Goal: Task Accomplishment & Management: Complete application form

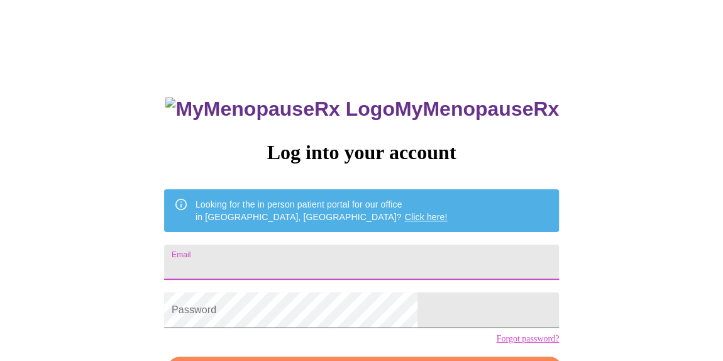
click at [323, 251] on input "Email" at bounding box center [361, 261] width 395 height 35
type input "[EMAIL_ADDRESS][DOMAIN_NAME]"
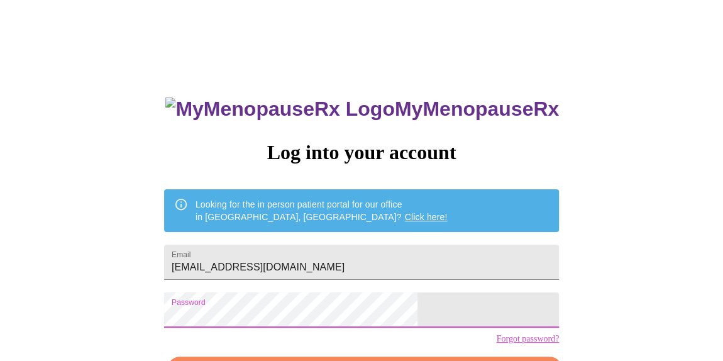
scroll to position [84, 0]
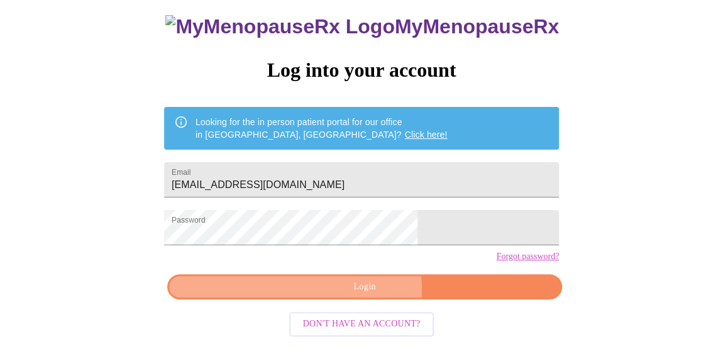
click at [361, 295] on span "Login" at bounding box center [365, 287] width 366 height 16
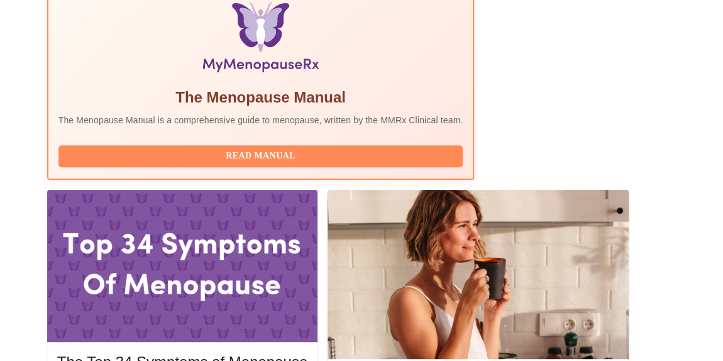
scroll to position [437, 0]
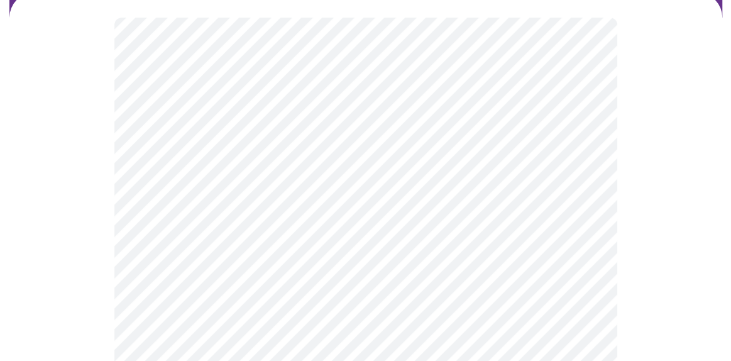
scroll to position [143, 0]
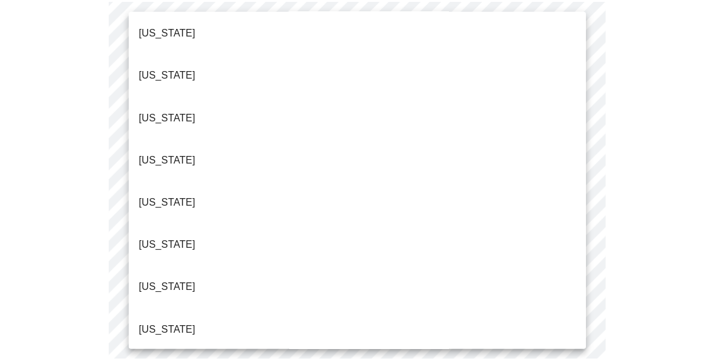
scroll to position [401, 0]
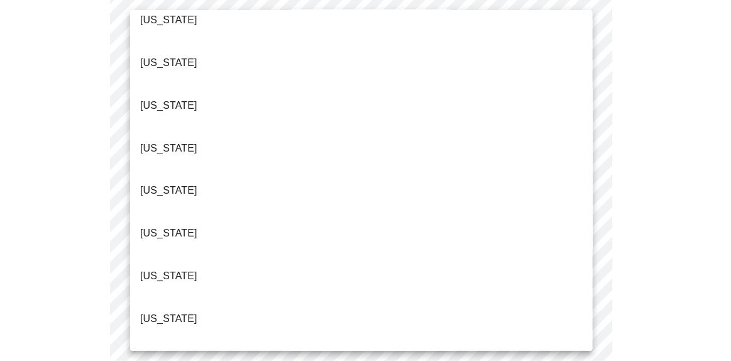
click at [161, 141] on p "[US_STATE]" at bounding box center [168, 148] width 57 height 15
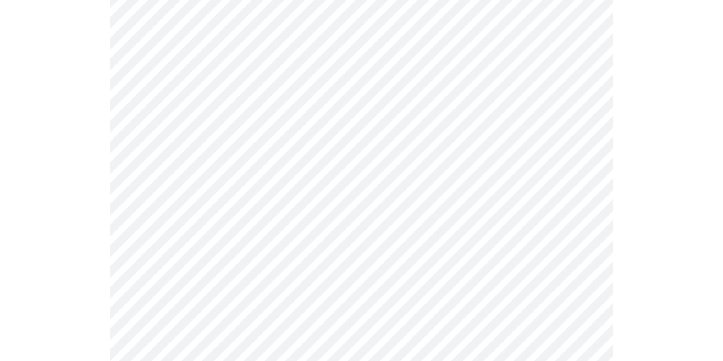
scroll to position [180, 0]
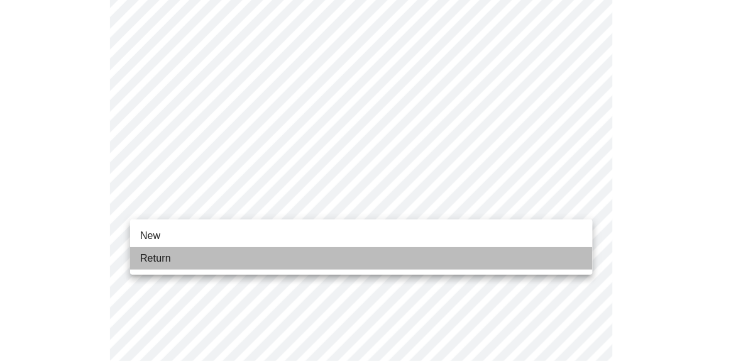
click at [161, 254] on span "Return" at bounding box center [155, 258] width 31 height 15
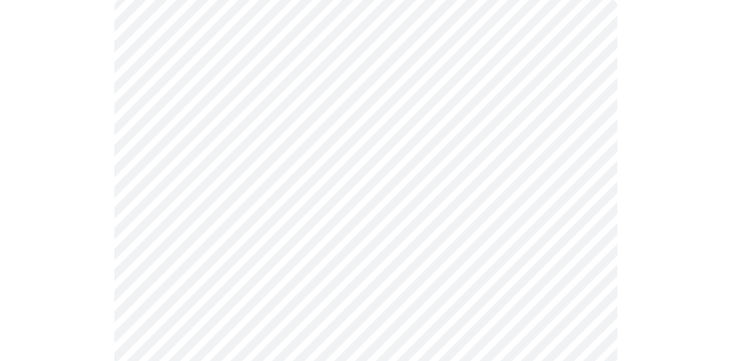
scroll to position [138, 0]
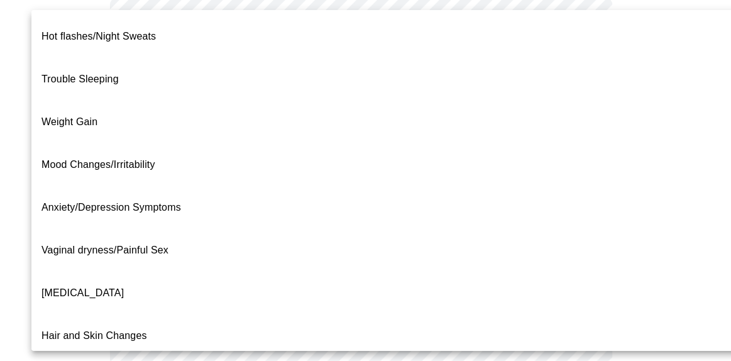
click at [581, 141] on body "MyMenopauseRx Appointments Messaging Labs Uploads Medications Community Refer a…" at bounding box center [365, 253] width 721 height 772
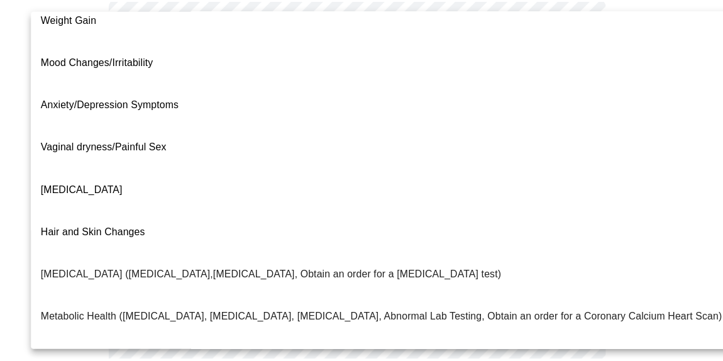
scroll to position [55, 0]
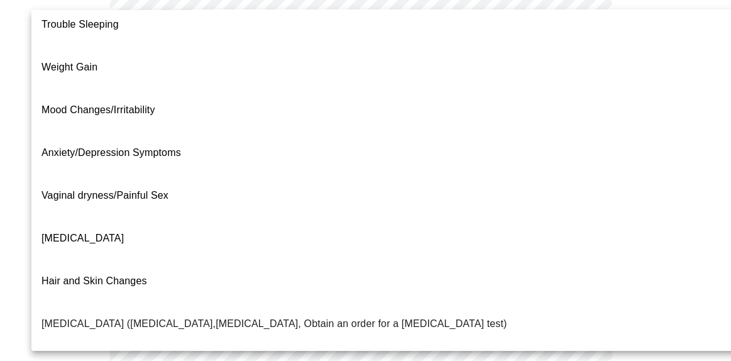
click at [62, 232] on span "[MEDICAL_DATA]" at bounding box center [82, 237] width 82 height 11
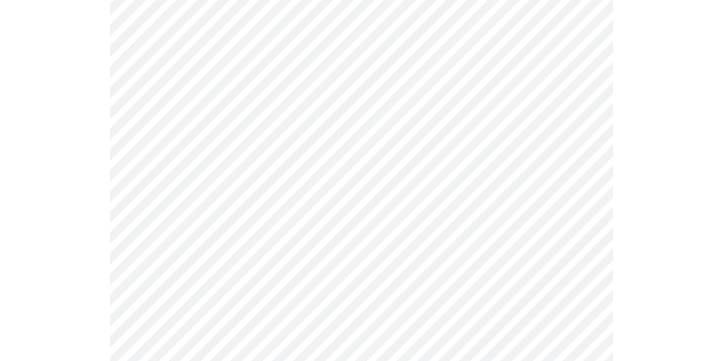
scroll to position [198, 0]
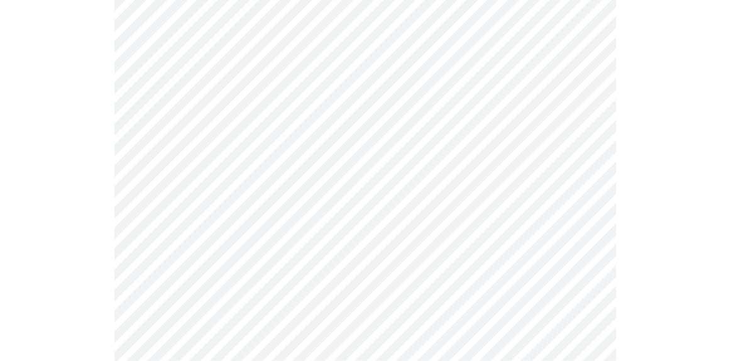
click at [298, 199] on body "MyMenopauseRx Appointments Messaging Labs Uploads Medications Community Refer a…" at bounding box center [365, 189] width 721 height 765
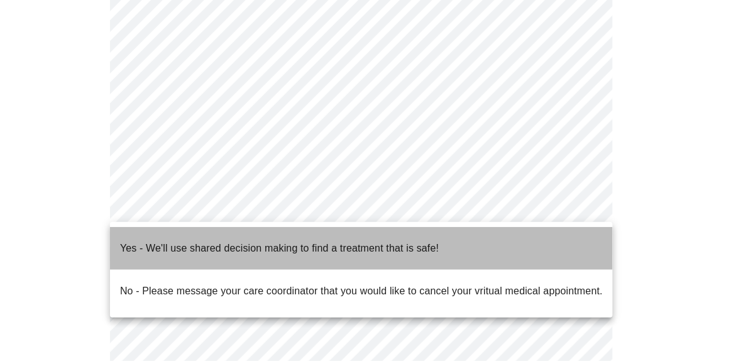
click at [260, 247] on span "Yes - We'll use shared decision making to find a treatment that is safe!" at bounding box center [279, 248] width 319 height 35
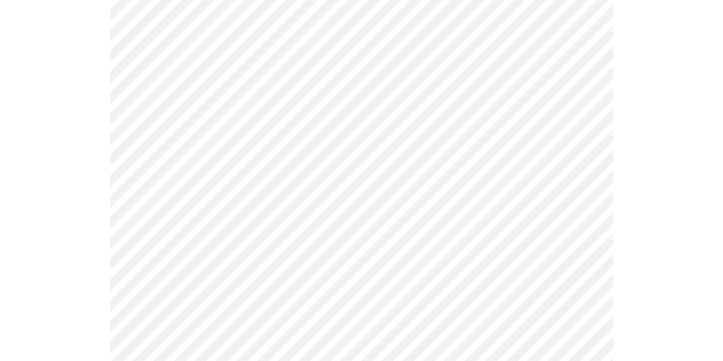
scroll to position [351, 0]
click at [65, 204] on div at bounding box center [361, 85] width 713 height 652
click at [82, 192] on div at bounding box center [361, 85] width 713 height 652
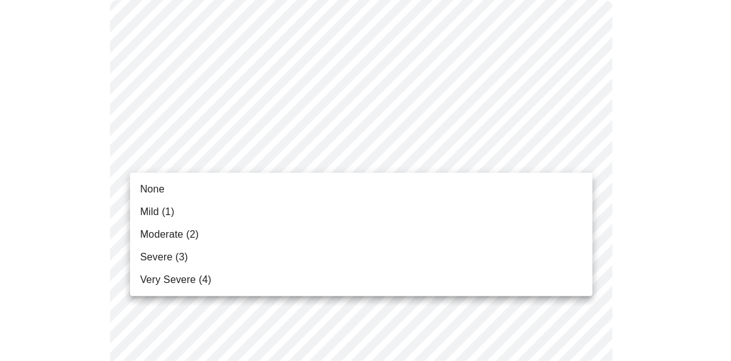
click at [152, 214] on span "Mild (1)" at bounding box center [157, 211] width 35 height 15
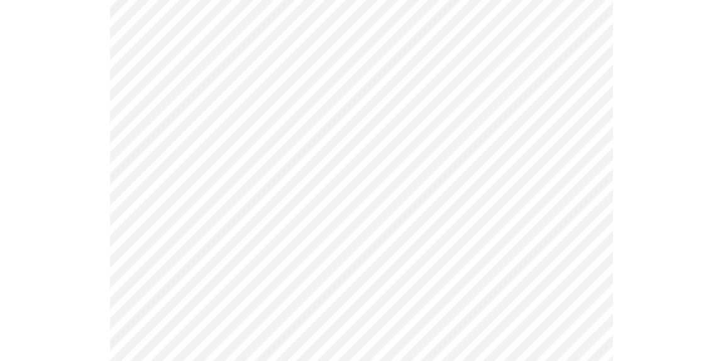
scroll to position [230, 0]
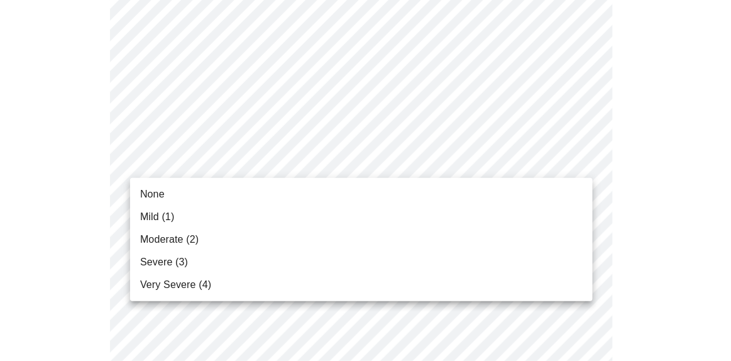
click at [140, 192] on span "None" at bounding box center [152, 194] width 25 height 15
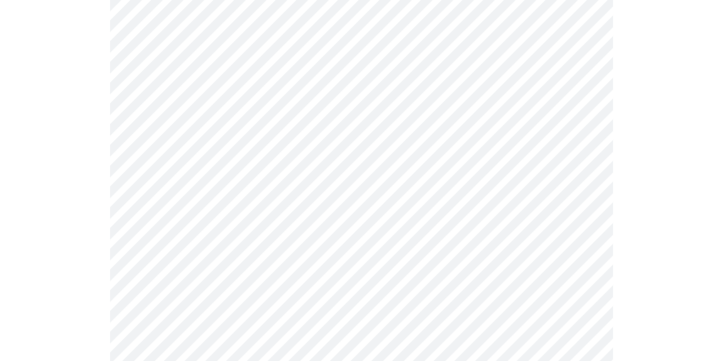
scroll to position [352, 0]
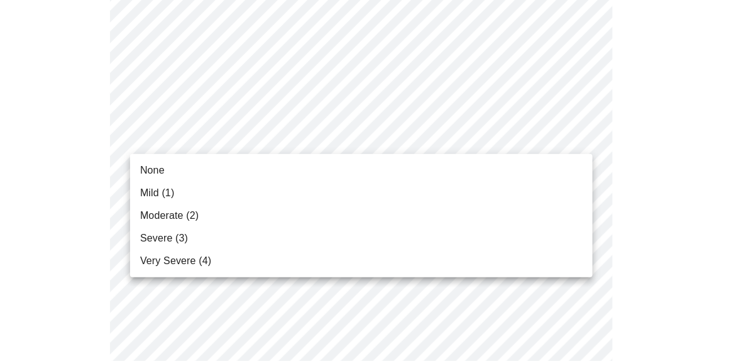
click at [153, 217] on span "Moderate (2)" at bounding box center [169, 215] width 58 height 15
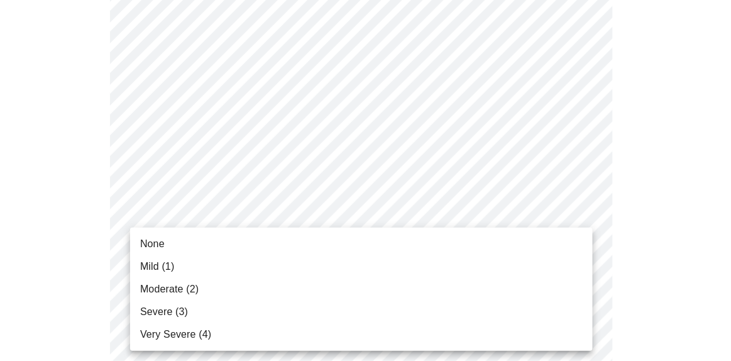
click at [155, 287] on span "Moderate (2)" at bounding box center [169, 288] width 58 height 15
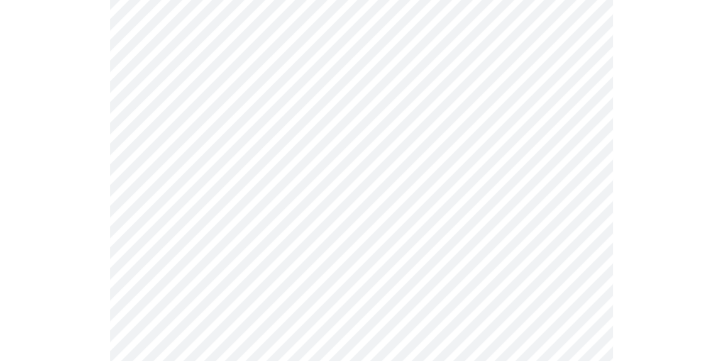
scroll to position [497, 0]
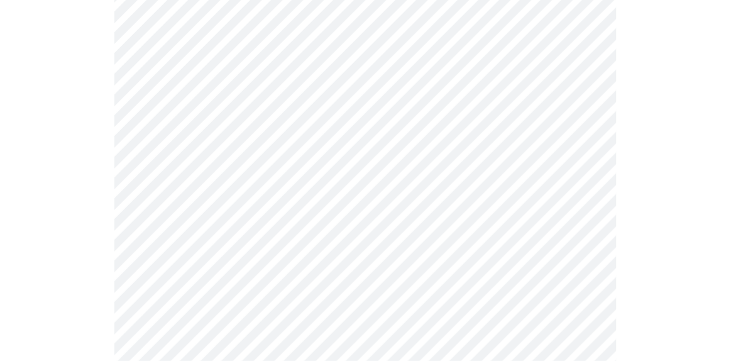
click at [322, 169] on body "MyMenopauseRx Appointments Messaging Labs Uploads Medications Community Refer a…" at bounding box center [365, 317] width 721 height 1618
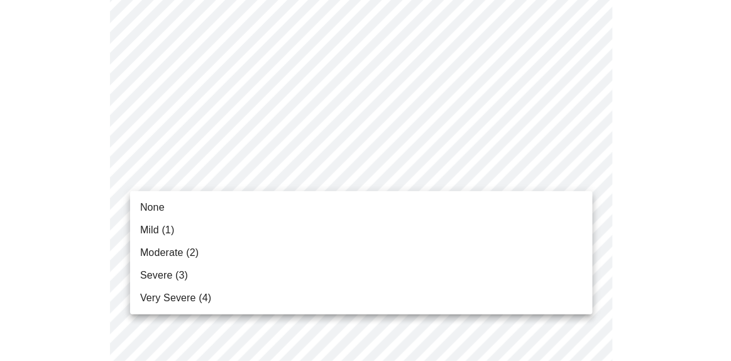
click at [157, 229] on span "Mild (1)" at bounding box center [157, 229] width 35 height 15
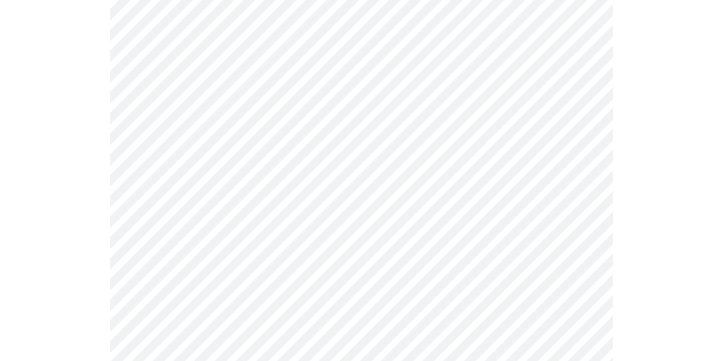
scroll to position [680, 0]
click at [320, 61] on body "MyMenopauseRx Appointments Messaging Labs Uploads Medications Community Refer a…" at bounding box center [361, 125] width 713 height 1600
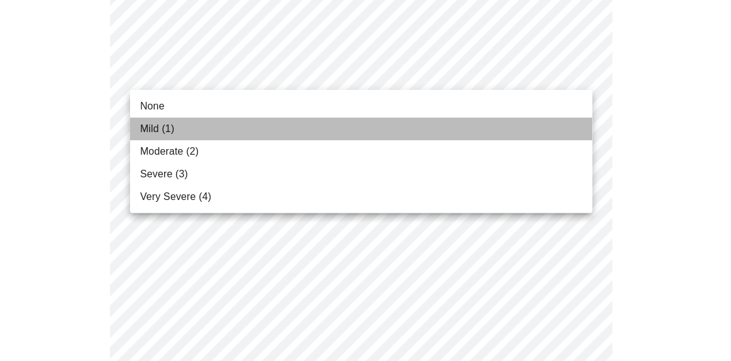
click at [153, 128] on span "Mild (1)" at bounding box center [157, 128] width 35 height 15
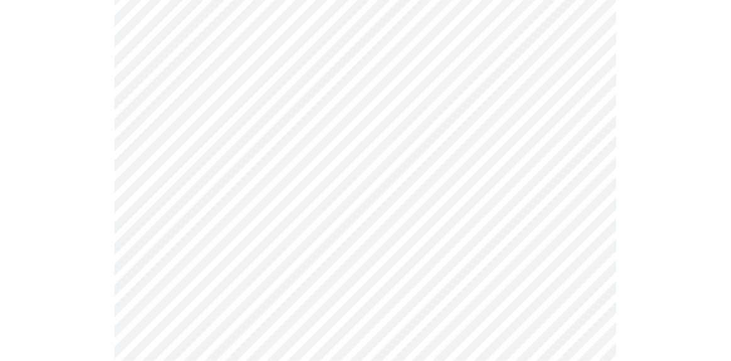
click at [263, 170] on body "MyMenopauseRx Appointments Messaging Labs Uploads Medications Community Refer a…" at bounding box center [365, 116] width 721 height 1583
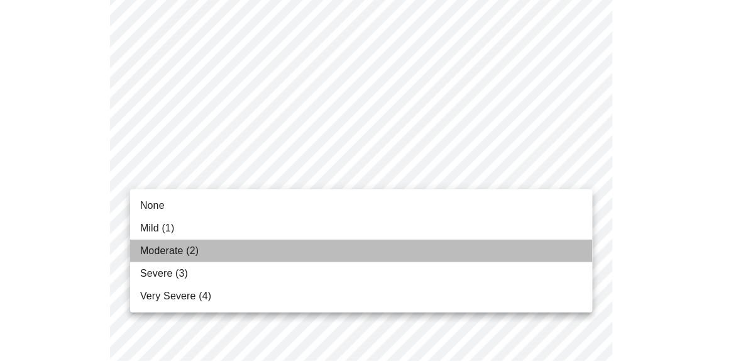
click at [162, 247] on span "Moderate (2)" at bounding box center [169, 250] width 58 height 15
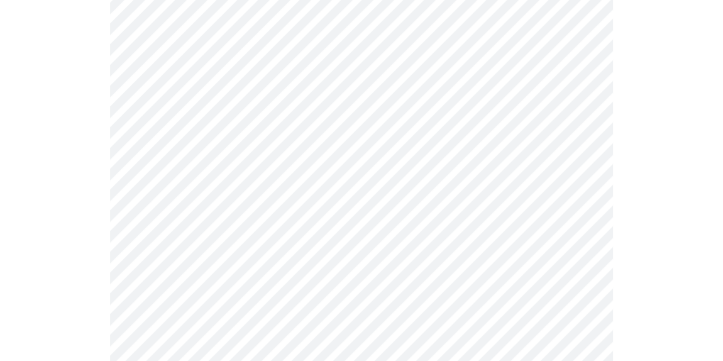
scroll to position [798, 0]
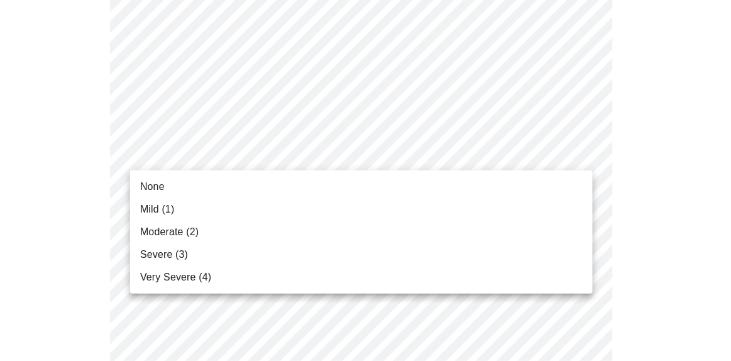
click at [172, 275] on span "Very Severe (4)" at bounding box center [175, 277] width 71 height 15
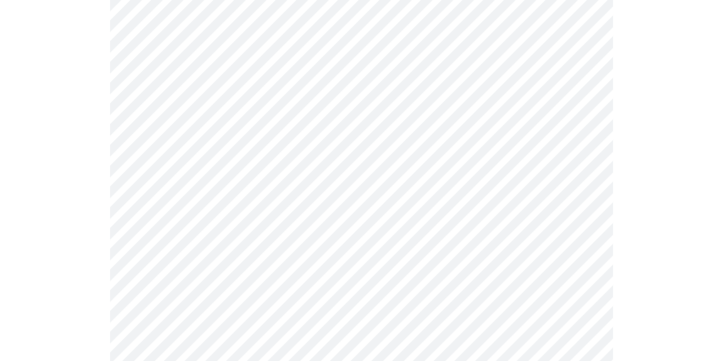
scroll to position [900, 0]
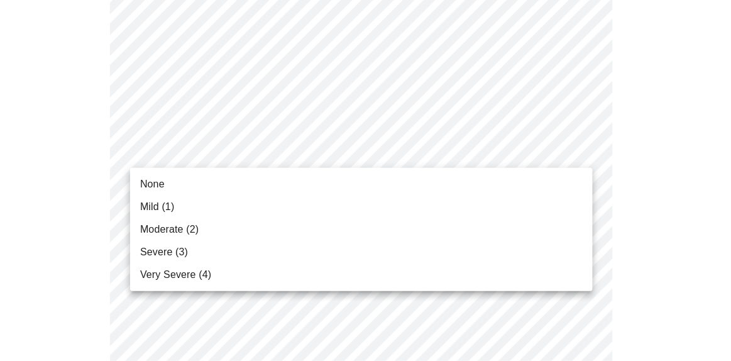
click at [150, 183] on span "None" at bounding box center [152, 184] width 25 height 15
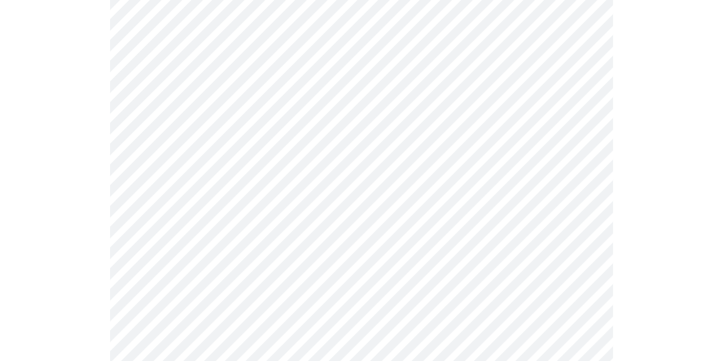
scroll to position [1007, 0]
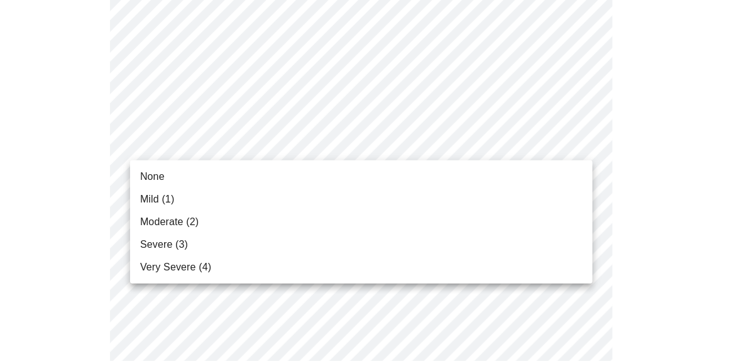
click at [150, 224] on span "Moderate (2)" at bounding box center [169, 221] width 58 height 15
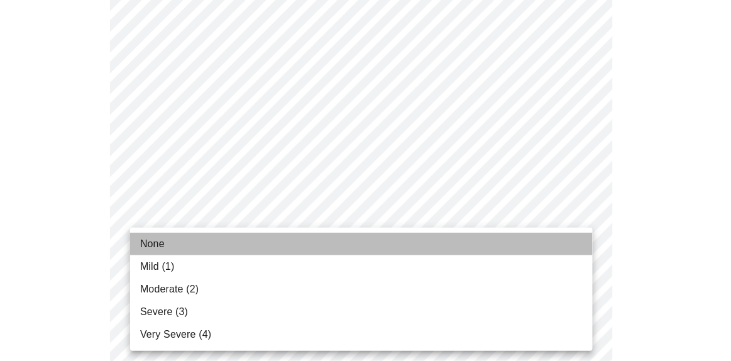
click at [167, 245] on li "None" at bounding box center [361, 243] width 462 height 23
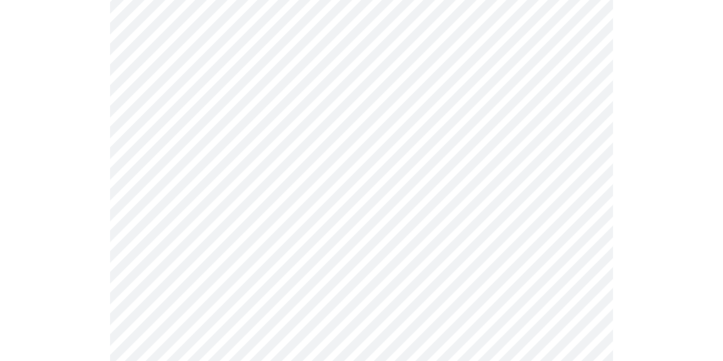
scroll to position [1134, 0]
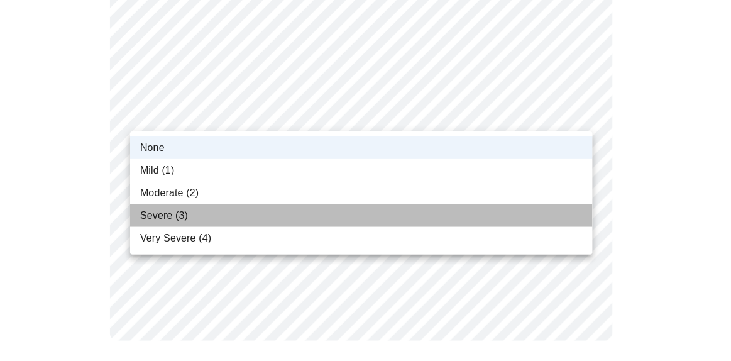
click at [148, 221] on span "Severe (3)" at bounding box center [164, 215] width 48 height 15
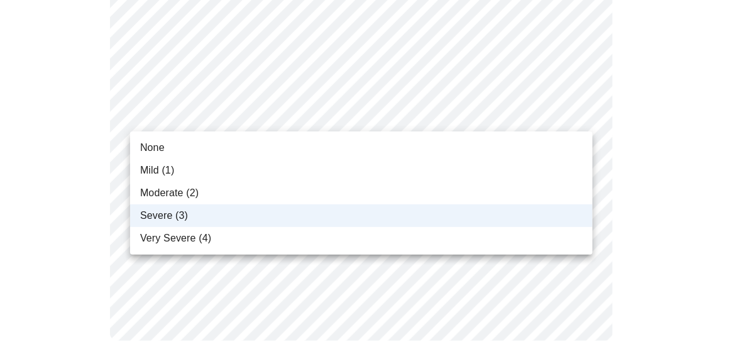
click at [155, 150] on span "None" at bounding box center [152, 147] width 25 height 15
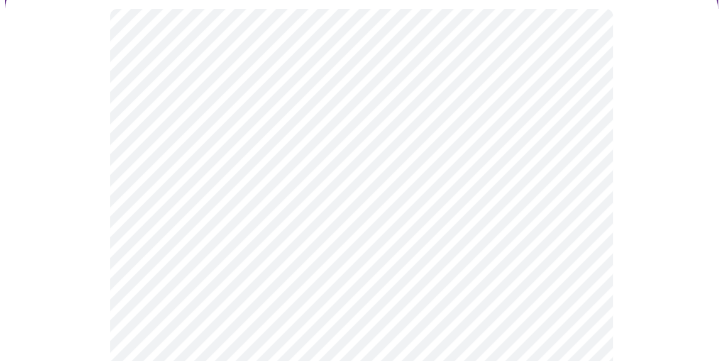
scroll to position [123, 0]
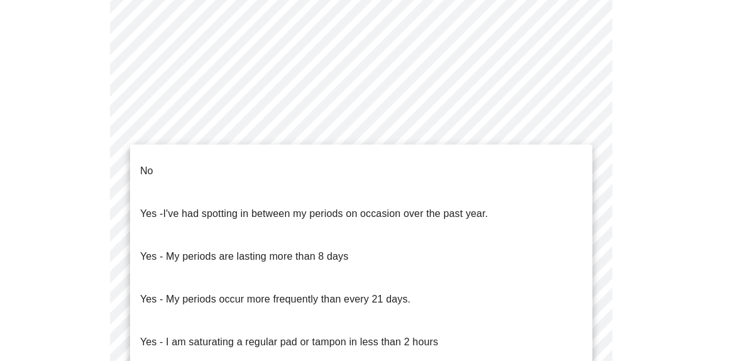
click at [368, 172] on body "MyMenopauseRx Appointments Messaging Labs Uploads Medications Community Refer a…" at bounding box center [365, 22] width 721 height 1255
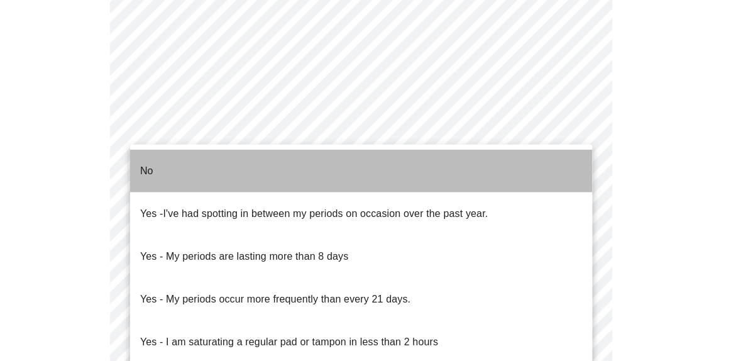
click at [368, 172] on li "No" at bounding box center [361, 171] width 462 height 43
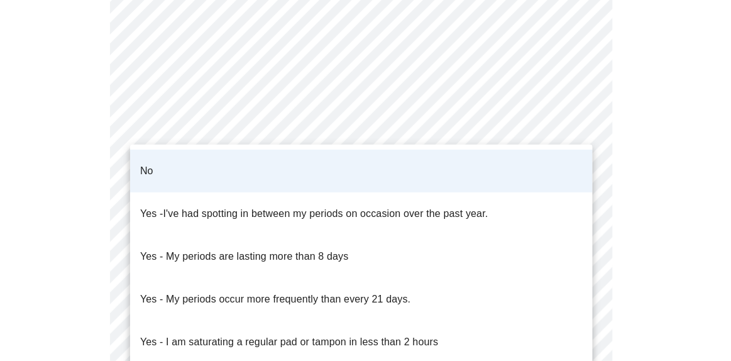
click at [368, 172] on body "MyMenopauseRx Appointments Messaging Labs Uploads Medications Community Refer a…" at bounding box center [365, 19] width 721 height 1248
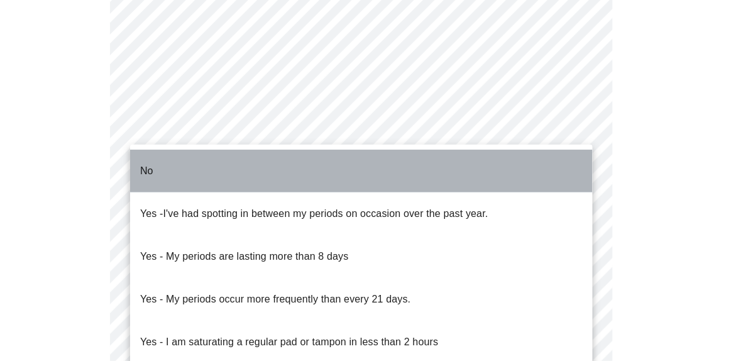
click at [368, 172] on li "No" at bounding box center [361, 171] width 462 height 43
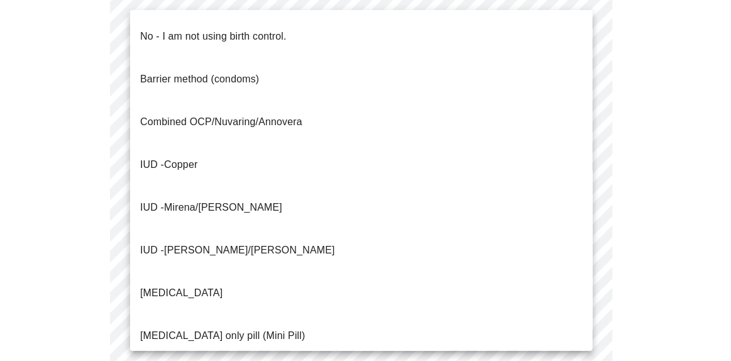
click at [507, 266] on body "MyMenopauseRx Appointments Messaging Labs Uploads Medications Community Refer a…" at bounding box center [365, 19] width 721 height 1248
click at [161, 29] on p "No - I am not using birth control." at bounding box center [213, 36] width 146 height 15
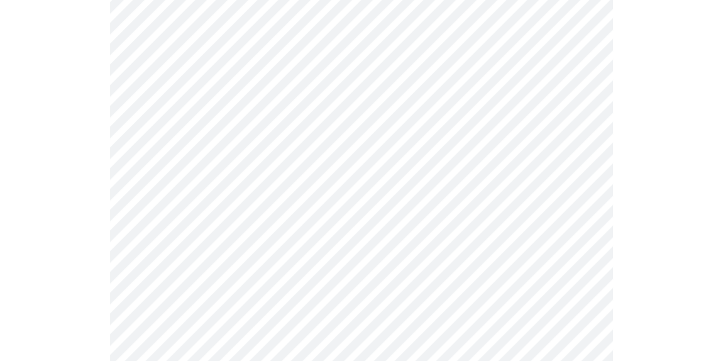
click at [712, 185] on div at bounding box center [361, 67] width 713 height 1135
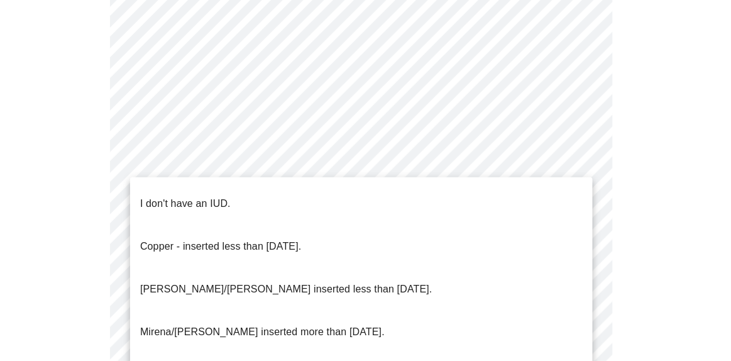
click at [175, 197] on p "I don't have an IUD." at bounding box center [185, 203] width 90 height 15
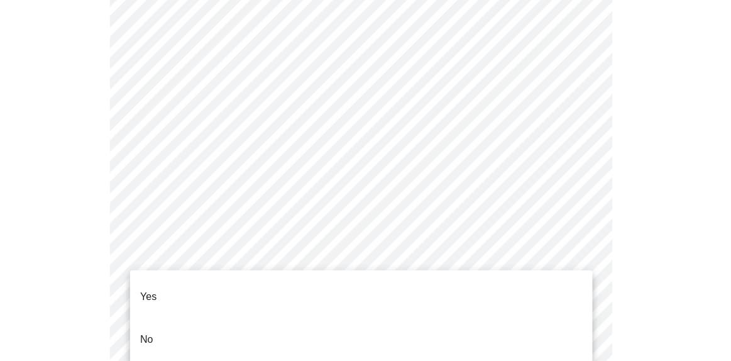
click at [621, 227] on div at bounding box center [365, 180] width 731 height 361
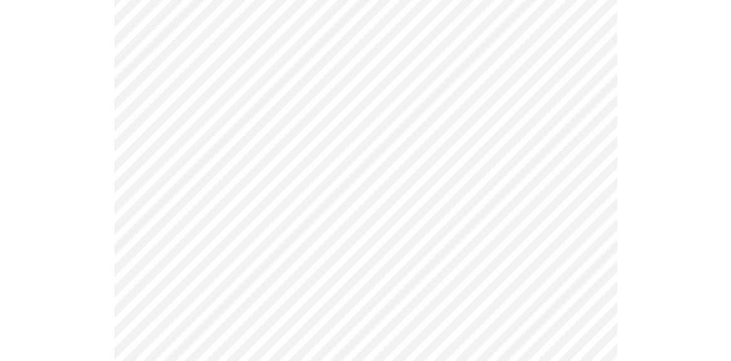
scroll to position [872, 0]
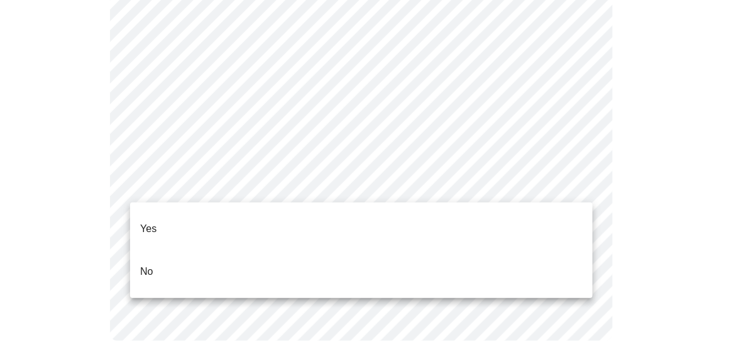
click at [143, 264] on p "No" at bounding box center [146, 271] width 13 height 15
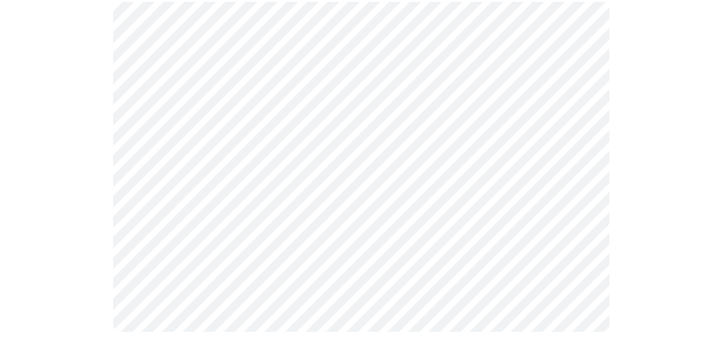
scroll to position [865, 0]
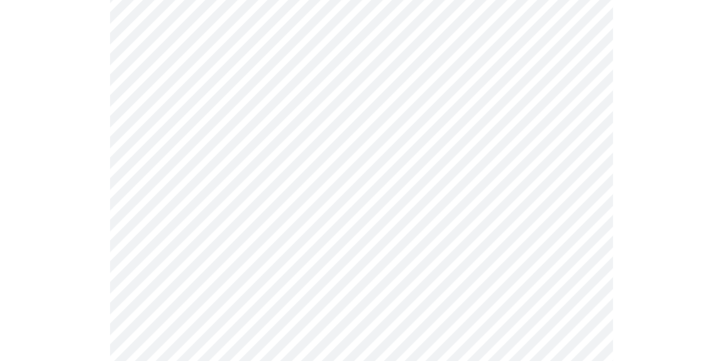
scroll to position [217, 0]
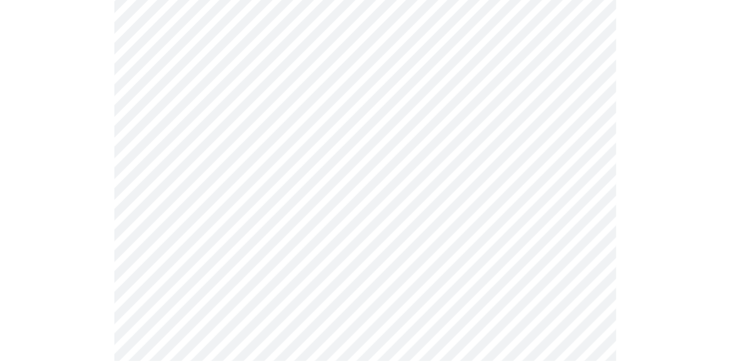
click at [578, 136] on body "MyMenopauseRx Appointments Messaging Labs Uploads Medications Community Refer a…" at bounding box center [365, 261] width 721 height 946
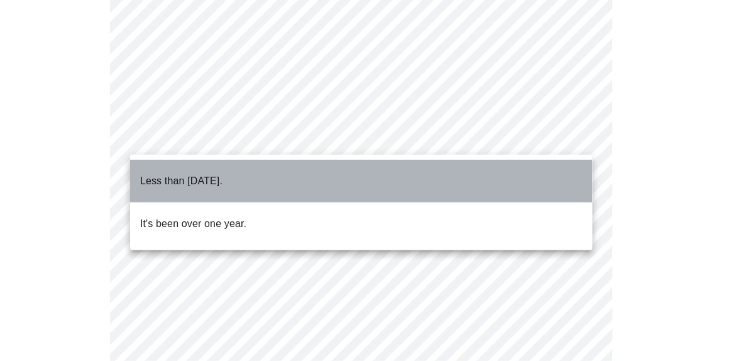
click at [192, 173] on p "Less than [DATE]." at bounding box center [181, 180] width 82 height 15
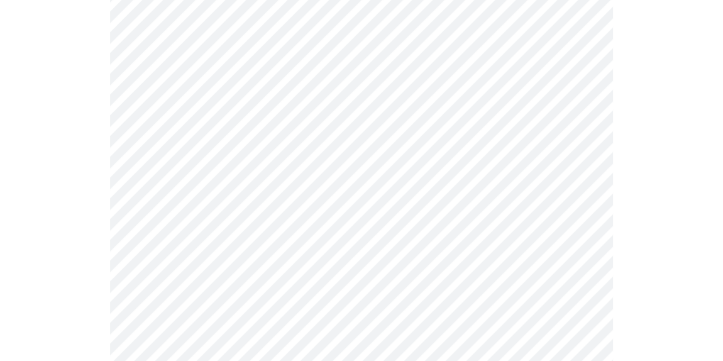
scroll to position [251, 0]
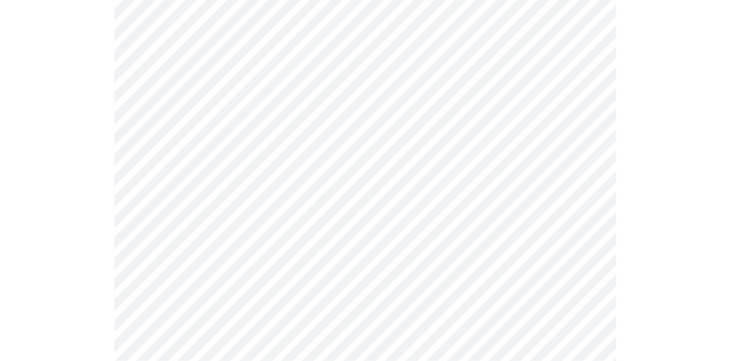
click at [341, 207] on body "MyMenopauseRx Appointments Messaging Labs Uploads Medications Community Refer a…" at bounding box center [365, 227] width 721 height 946
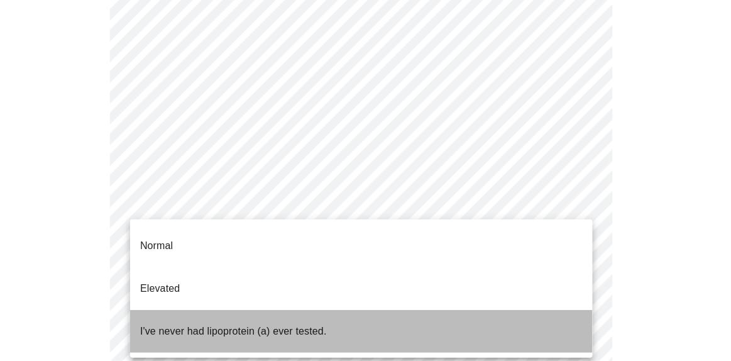
click at [173, 324] on p "I've never had lipoprotein (a) ever tested." at bounding box center [233, 331] width 187 height 15
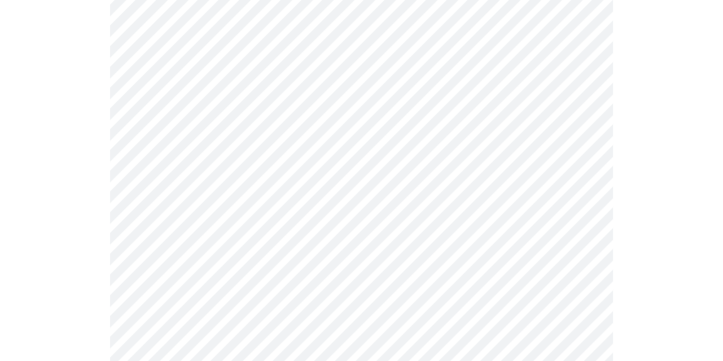
scroll to position [3374, 0]
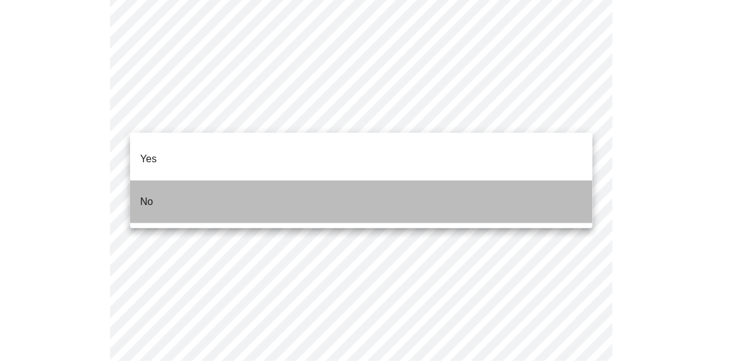
click at [151, 194] on p "No" at bounding box center [146, 201] width 13 height 15
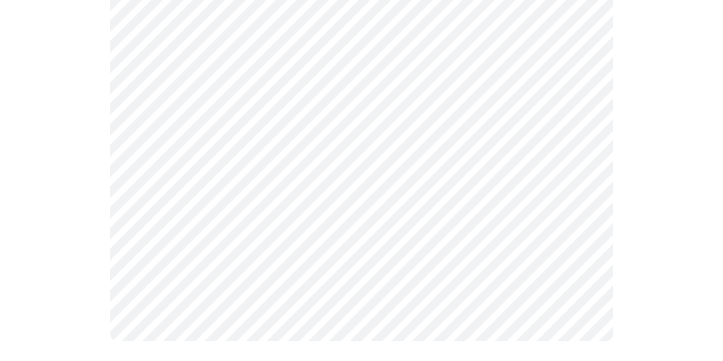
scroll to position [0, 0]
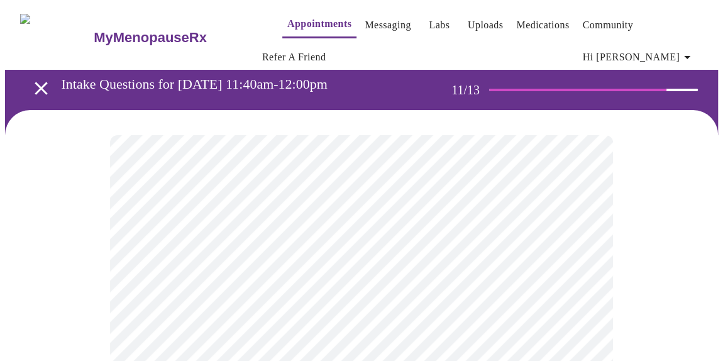
drag, startPoint x: 721, startPoint y: 151, endPoint x: 722, endPoint y: 170, distance: 18.9
click at [718, 170] on div at bounding box center [361, 287] width 713 height 354
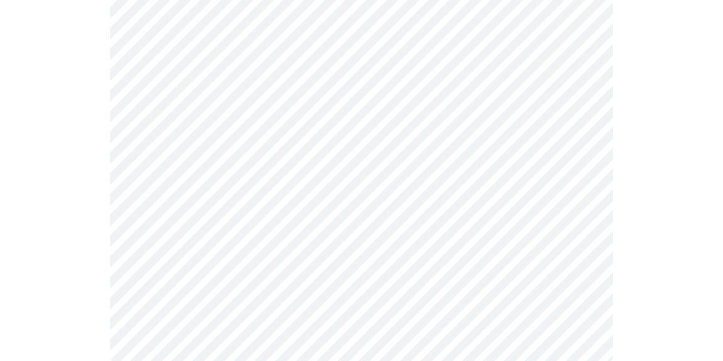
scroll to position [855, 0]
